Goal: Information Seeking & Learning: Check status

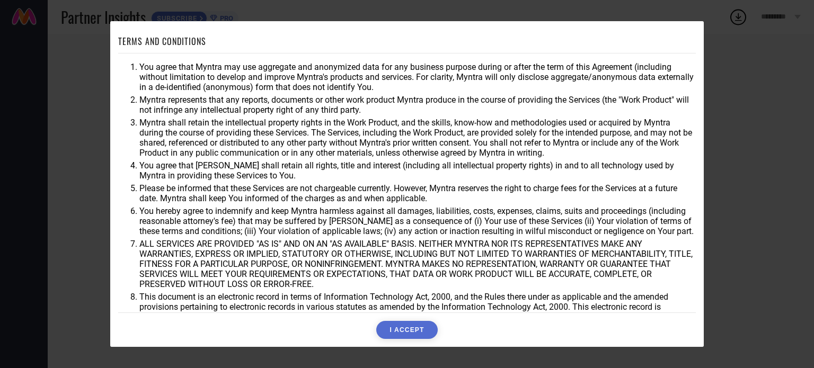
click at [403, 329] on button "I ACCEPT" at bounding box center [406, 330] width 61 height 18
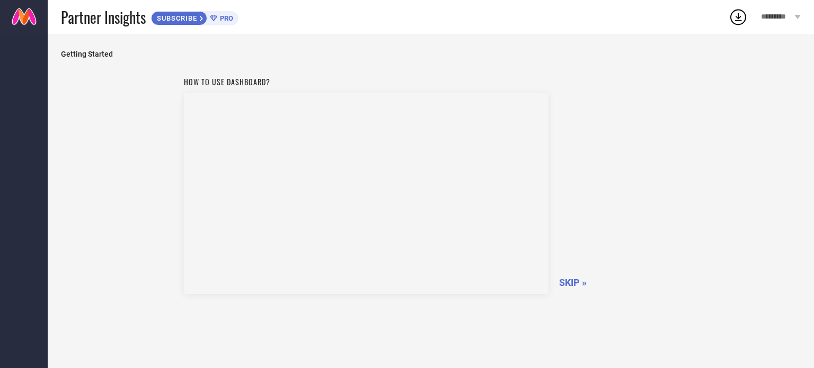
click at [569, 282] on span "SKIP »" at bounding box center [573, 282] width 28 height 11
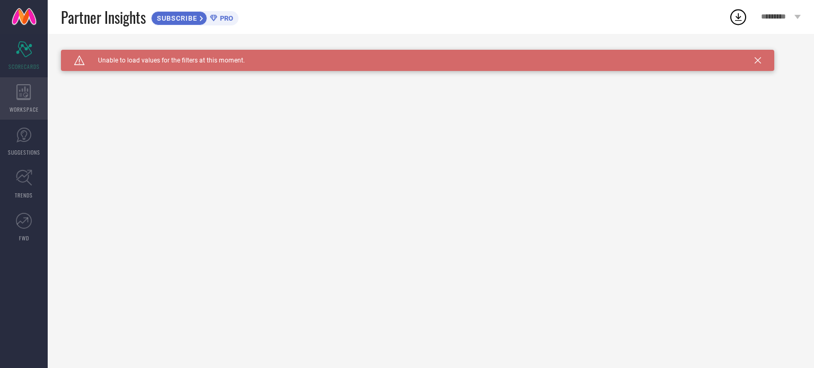
click at [29, 103] on div "WORKSPACE" at bounding box center [24, 98] width 48 height 42
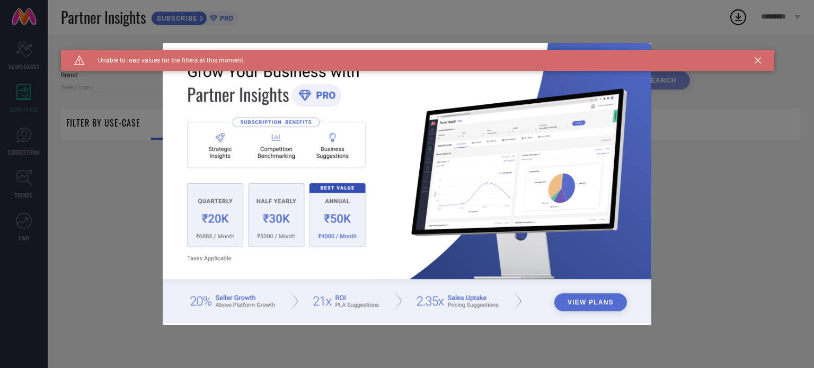
type input "1 STOP FASHION"
type input "All"
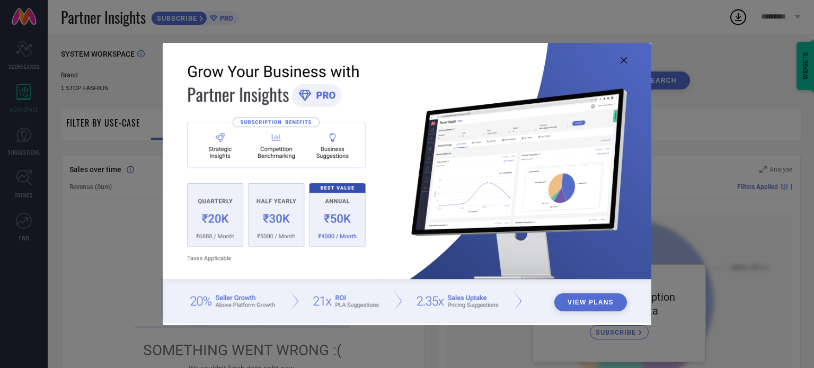
click at [623, 57] on icon at bounding box center [623, 60] width 6 height 6
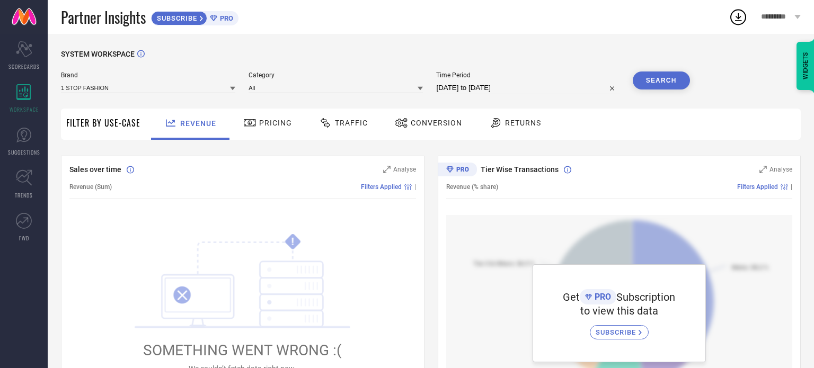
click at [344, 127] on span "Traffic" at bounding box center [351, 123] width 33 height 8
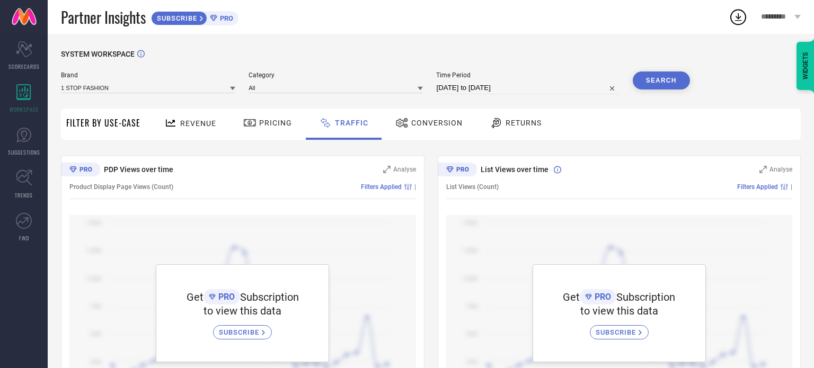
click at [425, 123] on span "Conversion" at bounding box center [436, 123] width 51 height 8
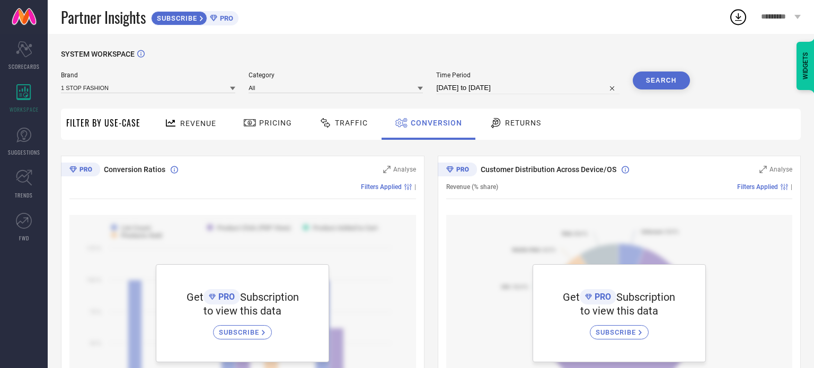
click at [500, 135] on div "Returns" at bounding box center [515, 124] width 78 height 31
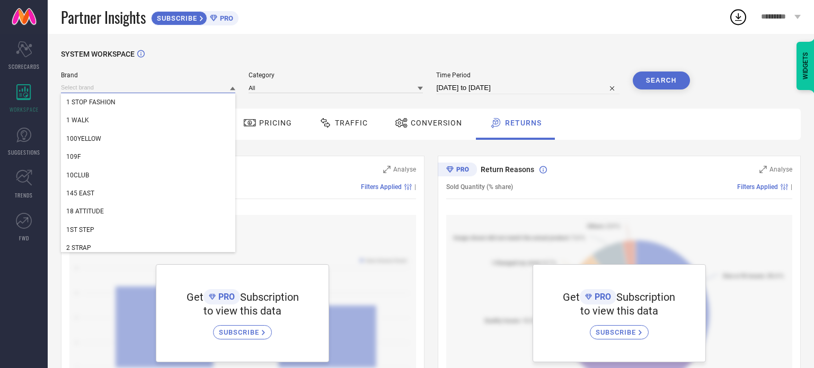
click at [171, 84] on input at bounding box center [148, 87] width 174 height 11
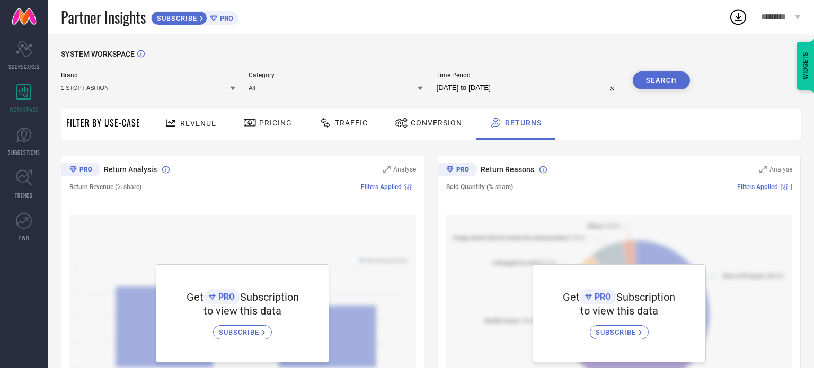
click at [171, 84] on input at bounding box center [148, 87] width 174 height 11
type input "fusionari"
click at [252, 128] on icon at bounding box center [249, 123] width 13 height 13
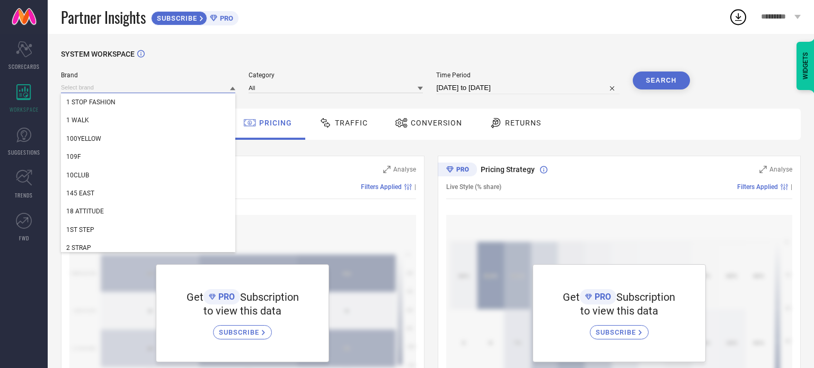
click at [199, 92] on input at bounding box center [148, 87] width 174 height 11
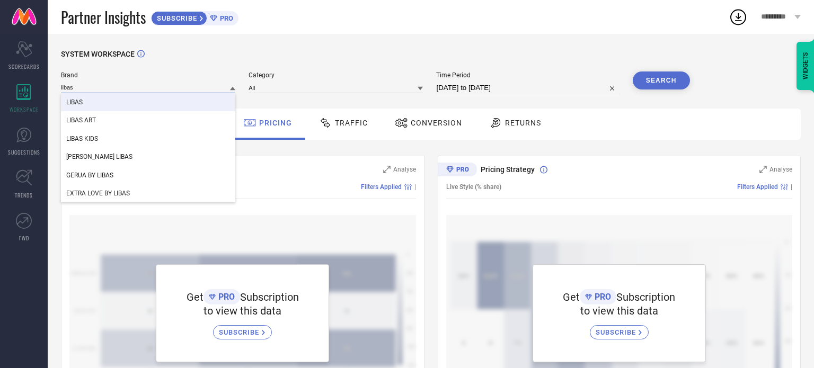
type input "libas"
click at [132, 102] on div "LIBAS" at bounding box center [148, 102] width 174 height 18
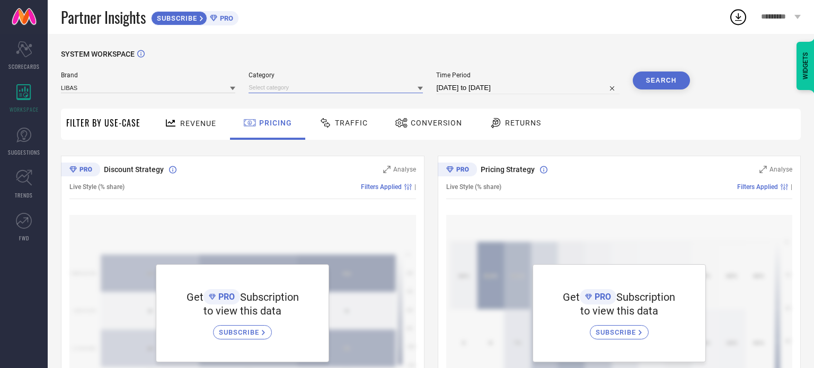
click at [264, 88] on input at bounding box center [335, 87] width 174 height 11
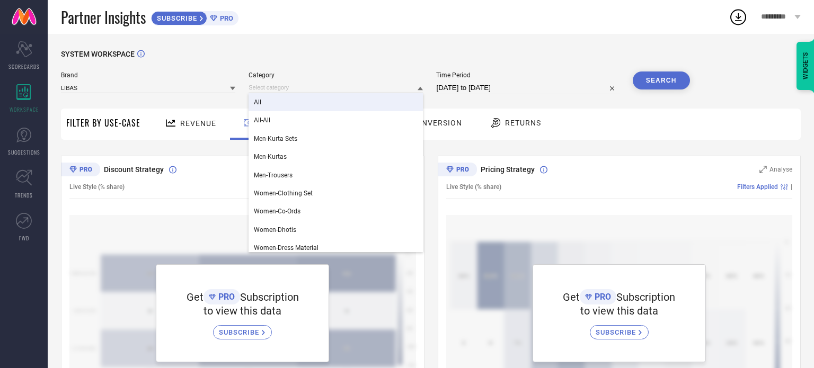
click at [272, 103] on div "All" at bounding box center [335, 102] width 174 height 18
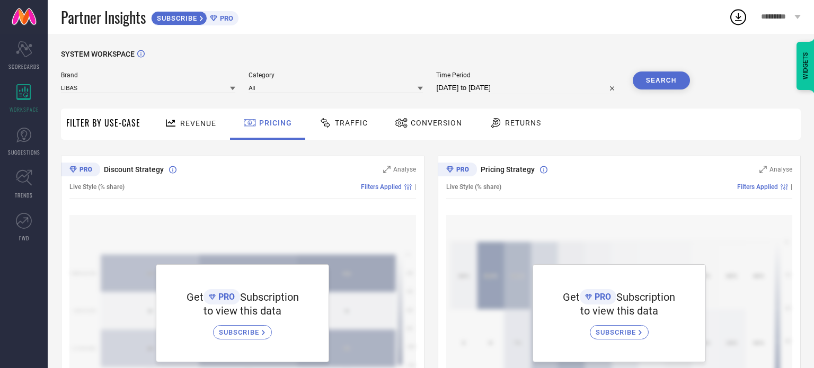
click at [551, 87] on input "[DATE] to [DATE]" at bounding box center [527, 88] width 183 height 13
select select "6"
select select "2025"
select select "7"
select select "2025"
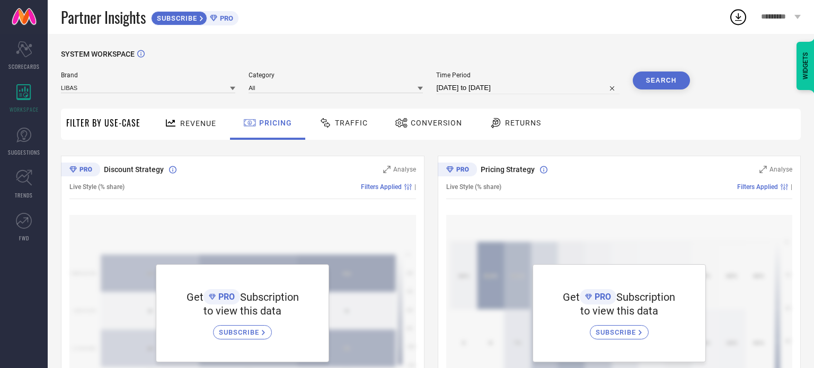
click at [659, 84] on button "Search" at bounding box center [660, 81] width 57 height 18
click at [234, 335] on span "SUBSCRIBE" at bounding box center [240, 332] width 43 height 8
click at [95, 115] on div "Filter By Use-Case" at bounding box center [103, 124] width 74 height 31
